Goal: Transaction & Acquisition: Purchase product/service

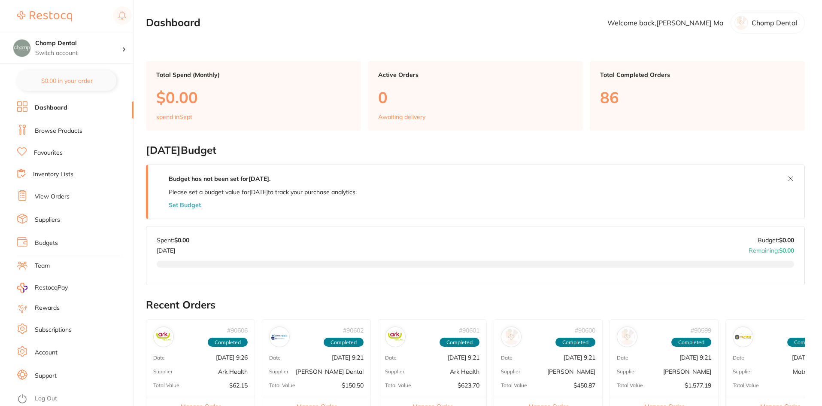
click at [77, 125] on li "Browse Products" at bounding box center [75, 130] width 116 height 13
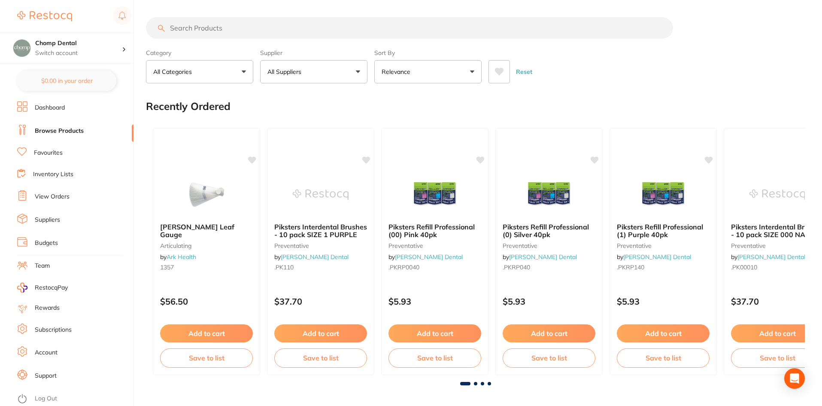
click at [234, 28] on input "search" at bounding box center [409, 27] width 527 height 21
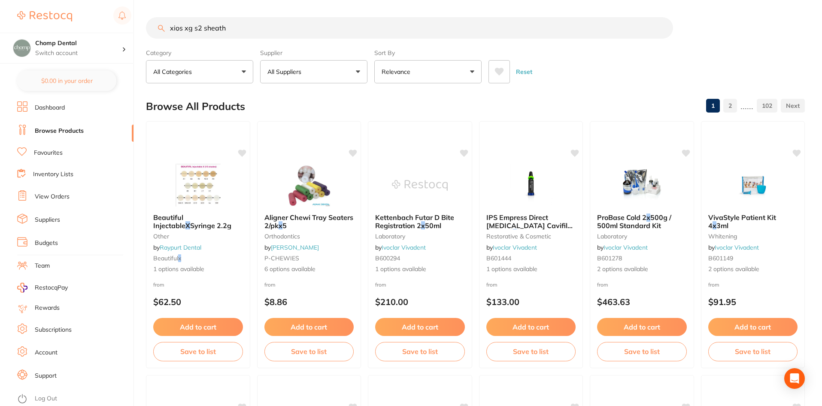
type input "xios xg s2 sheath"
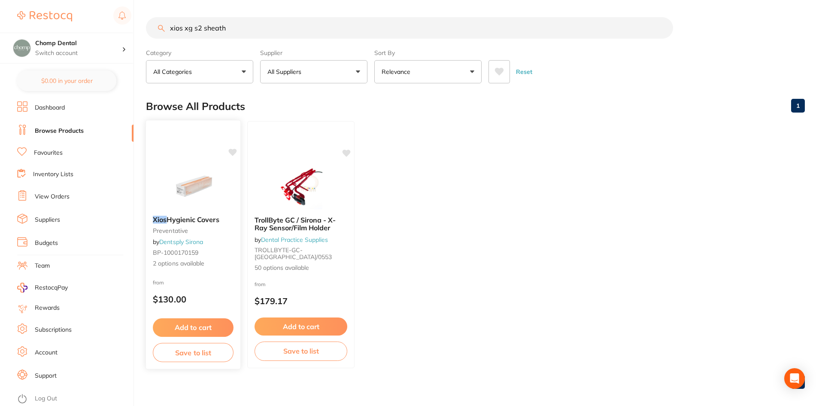
click at [232, 152] on icon at bounding box center [232, 152] width 8 height 7
click at [182, 197] on img at bounding box center [193, 186] width 56 height 43
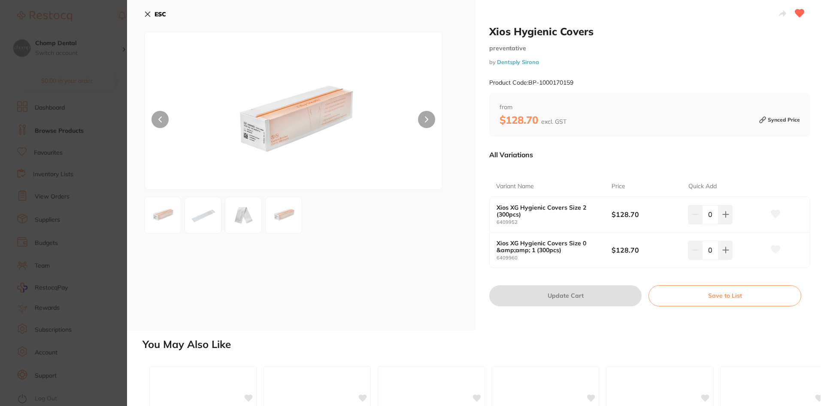
click at [773, 249] on icon at bounding box center [775, 250] width 9 height 8
click at [730, 255] on button at bounding box center [725, 249] width 14 height 19
type input "1"
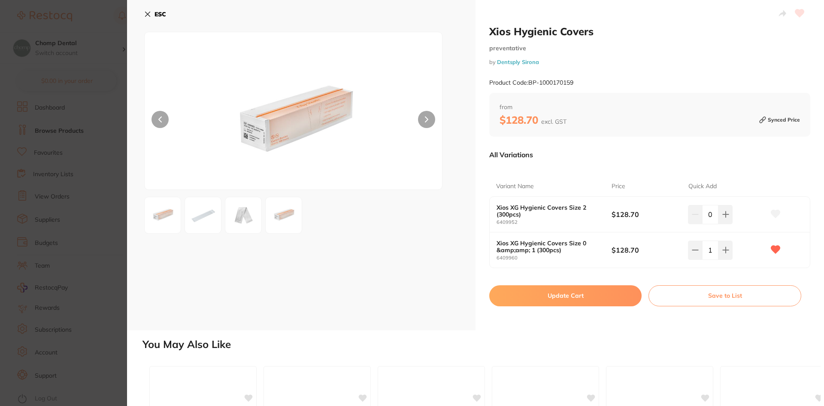
click at [559, 296] on button "Update Cart" at bounding box center [565, 295] width 152 height 21
checkbox input "false"
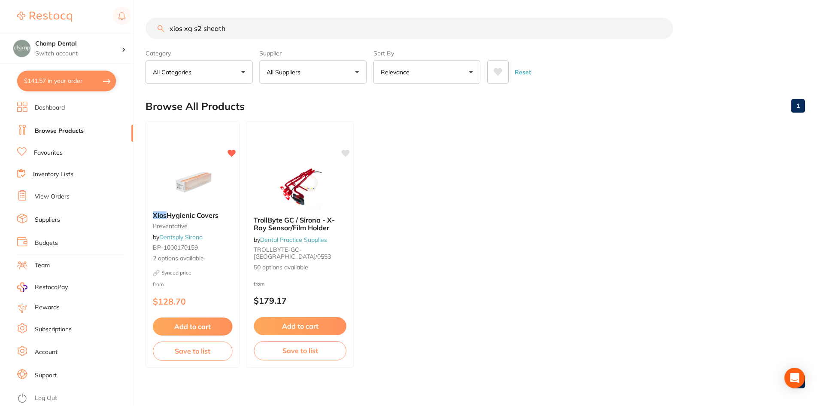
scroll to position [0, 0]
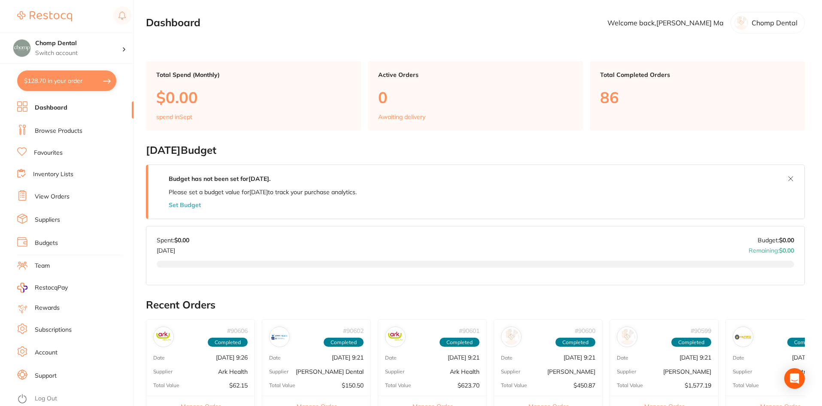
click at [72, 84] on button "$128.70 in your order" at bounding box center [66, 80] width 99 height 21
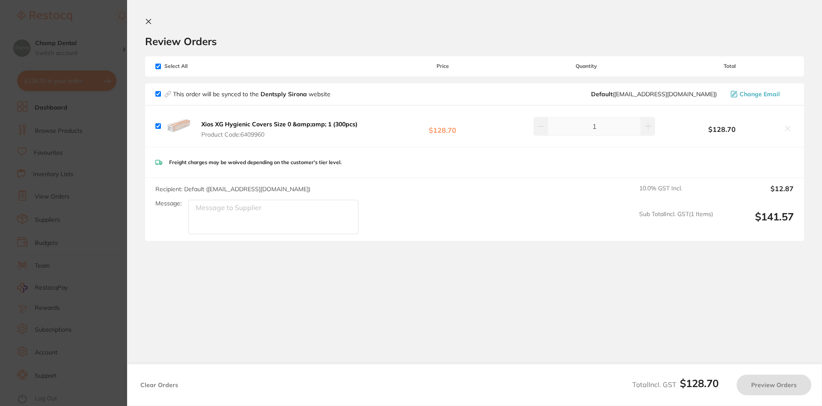
checkbox input "true"
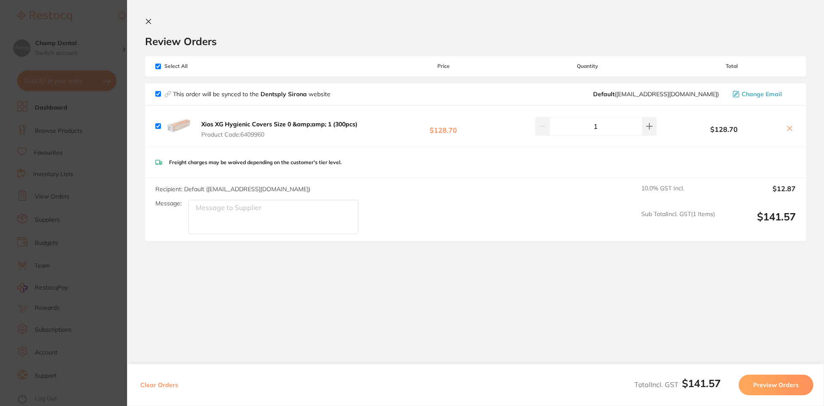
click at [122, 66] on section "Update RRP Set your pre negotiated price for this item. Item Agreed RRP (excl. …" at bounding box center [412, 203] width 824 height 406
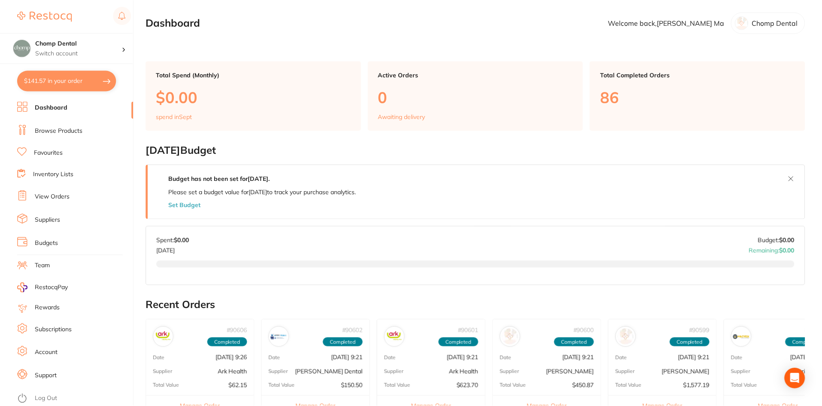
scroll to position [6, 0]
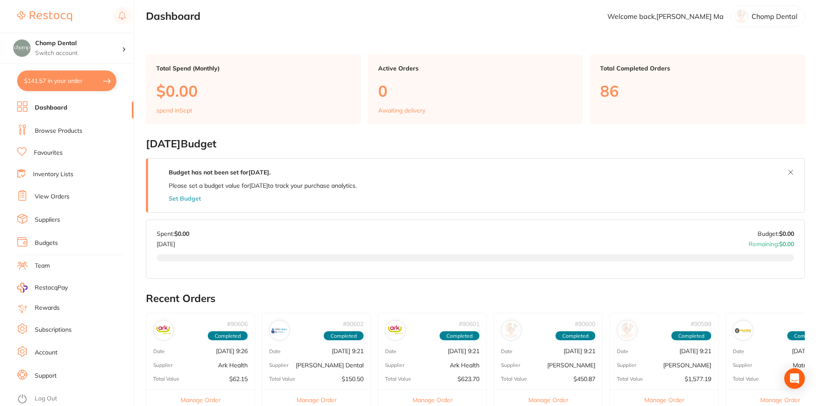
click at [77, 125] on li "Browse Products" at bounding box center [75, 130] width 116 height 13
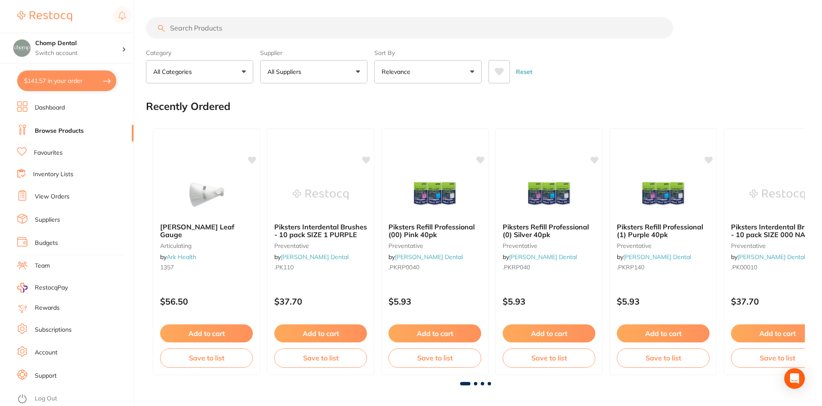
click at [274, 29] on input "search" at bounding box center [409, 27] width 527 height 21
type input "barriers"
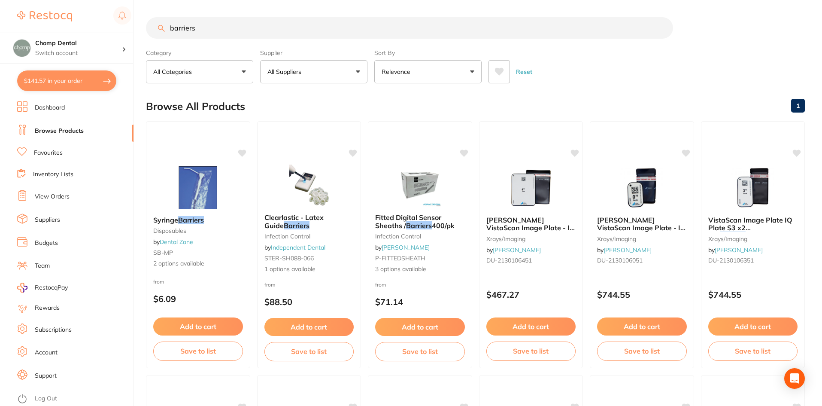
click at [57, 147] on li "Favourites" at bounding box center [75, 152] width 116 height 11
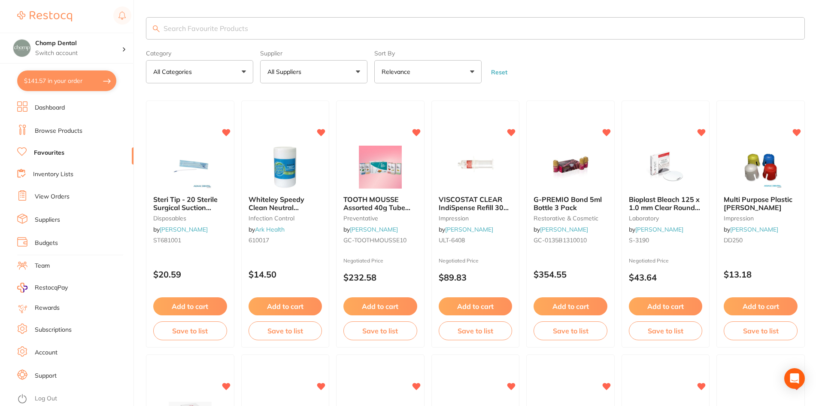
click at [267, 28] on input "search" at bounding box center [475, 28] width 659 height 22
type input "xray"
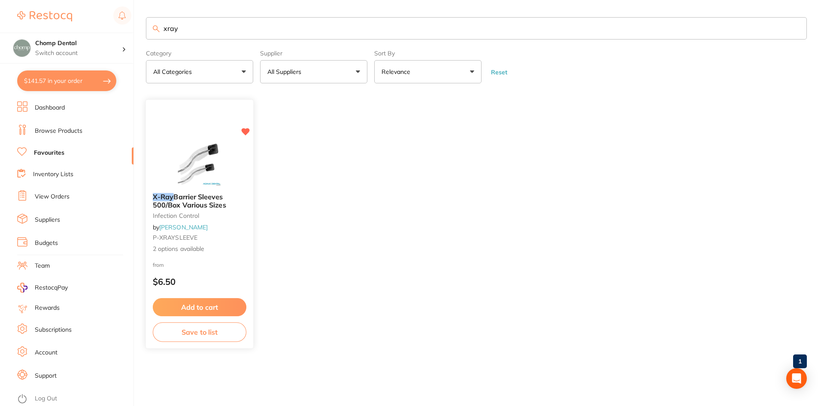
click at [211, 182] on img at bounding box center [199, 163] width 56 height 43
